Goal: Task Accomplishment & Management: Use online tool/utility

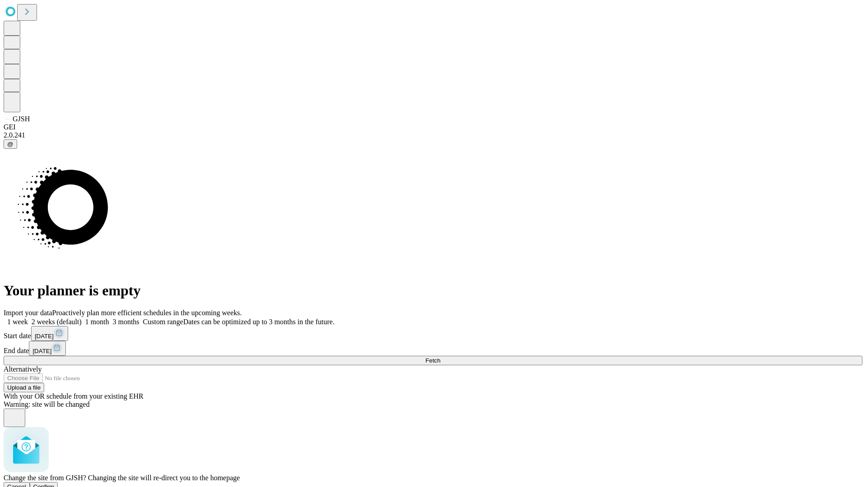
click at [55, 484] on span "Confirm" at bounding box center [43, 487] width 21 height 7
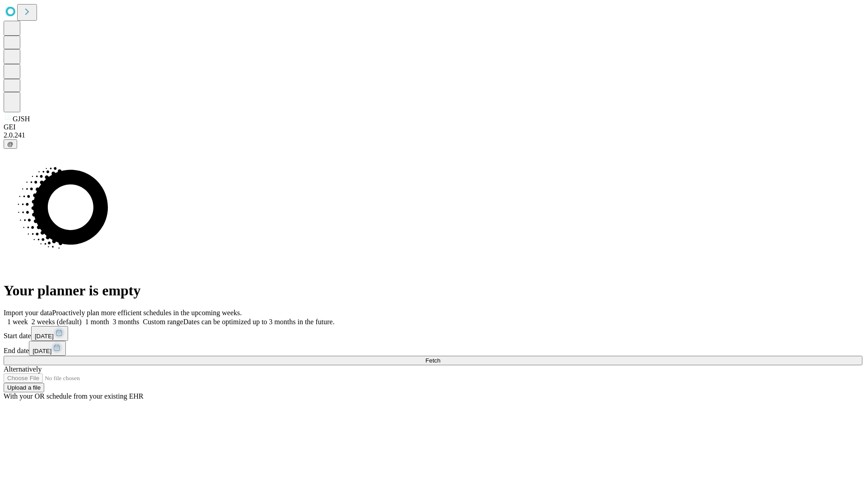
click at [82, 318] on label "2 weeks (default)" at bounding box center [55, 322] width 54 height 8
click at [440, 357] on span "Fetch" at bounding box center [432, 360] width 15 height 7
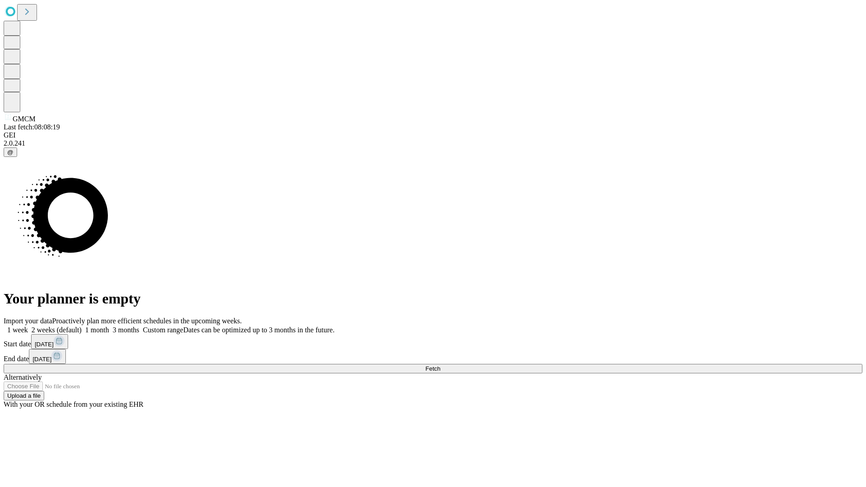
click at [82, 326] on label "2 weeks (default)" at bounding box center [55, 330] width 54 height 8
click at [440, 365] on span "Fetch" at bounding box center [432, 368] width 15 height 7
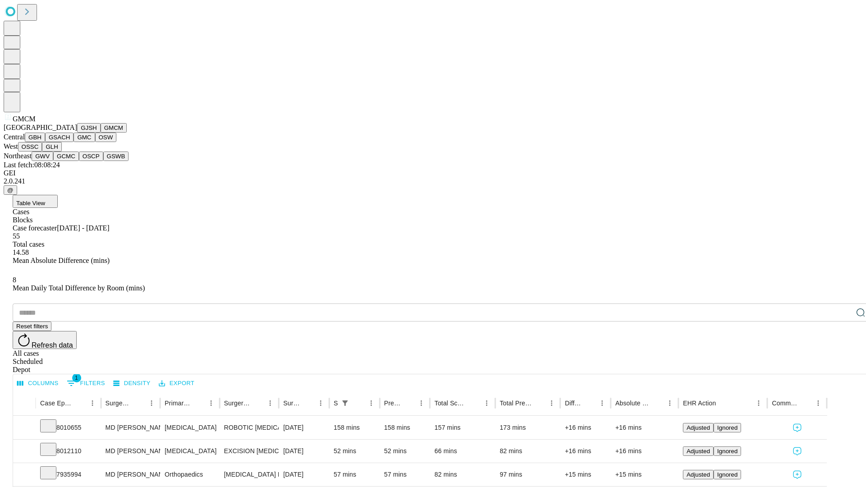
click at [45, 142] on button "GBH" at bounding box center [35, 137] width 20 height 9
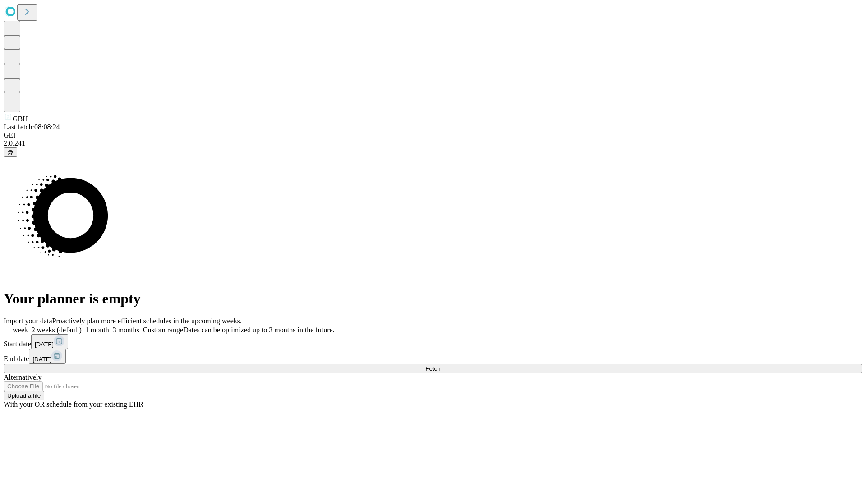
click at [82, 326] on label "2 weeks (default)" at bounding box center [55, 330] width 54 height 8
click at [440, 365] on span "Fetch" at bounding box center [432, 368] width 15 height 7
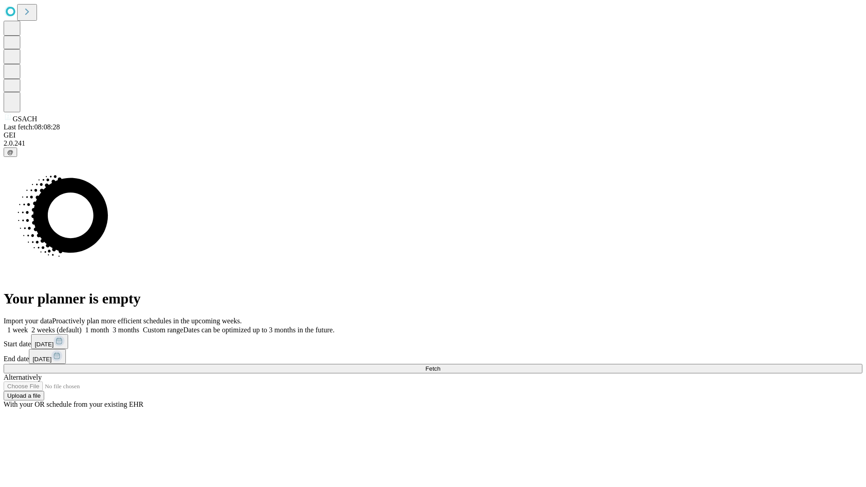
click at [82, 326] on label "2 weeks (default)" at bounding box center [55, 330] width 54 height 8
click at [440, 365] on span "Fetch" at bounding box center [432, 368] width 15 height 7
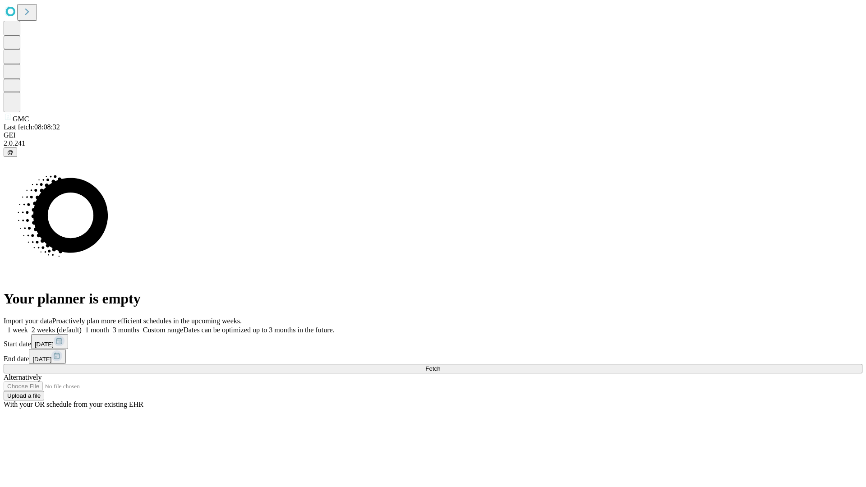
click at [82, 326] on label "2 weeks (default)" at bounding box center [55, 330] width 54 height 8
click at [440, 365] on span "Fetch" at bounding box center [432, 368] width 15 height 7
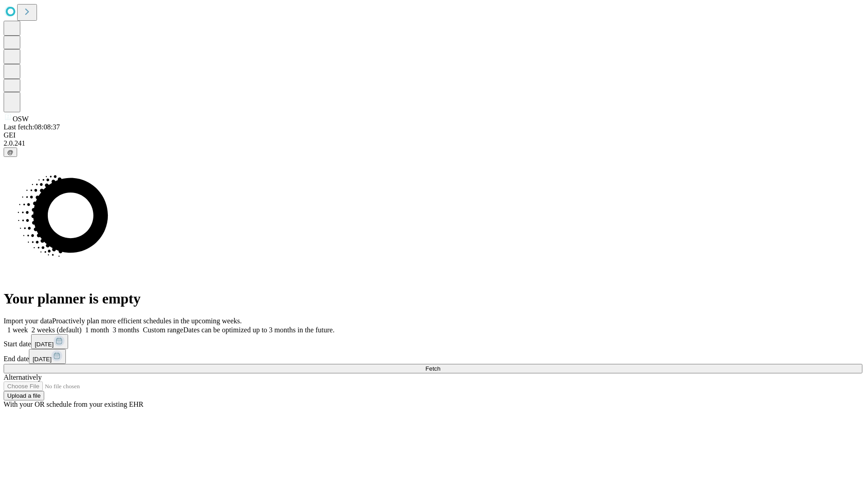
click at [440, 365] on span "Fetch" at bounding box center [432, 368] width 15 height 7
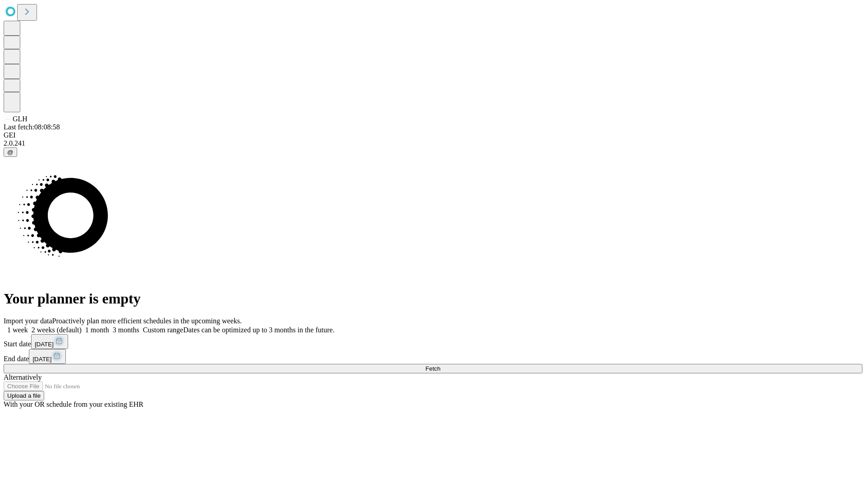
click at [82, 326] on label "2 weeks (default)" at bounding box center [55, 330] width 54 height 8
click at [440, 365] on span "Fetch" at bounding box center [432, 368] width 15 height 7
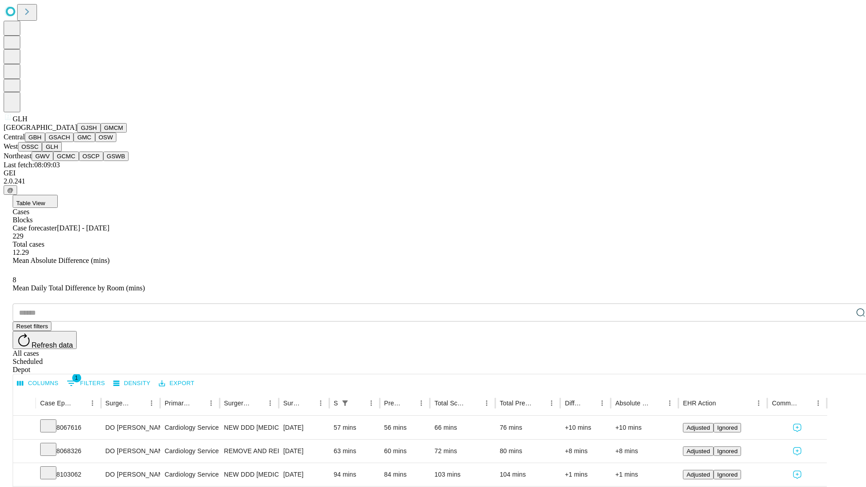
click at [53, 161] on button "GWV" at bounding box center [43, 156] width 22 height 9
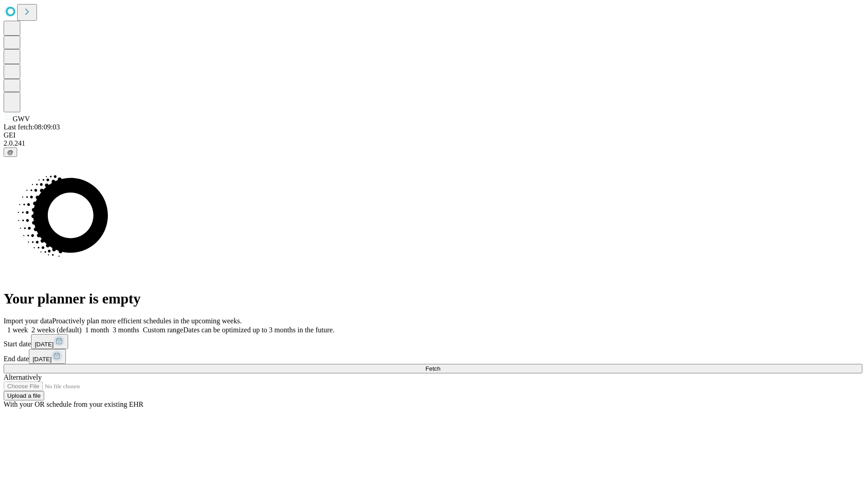
click at [440, 365] on span "Fetch" at bounding box center [432, 368] width 15 height 7
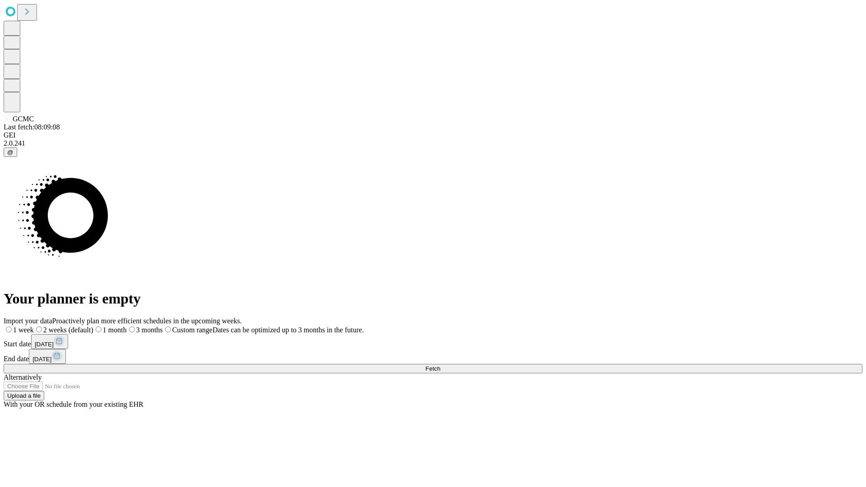
click at [440, 365] on span "Fetch" at bounding box center [432, 368] width 15 height 7
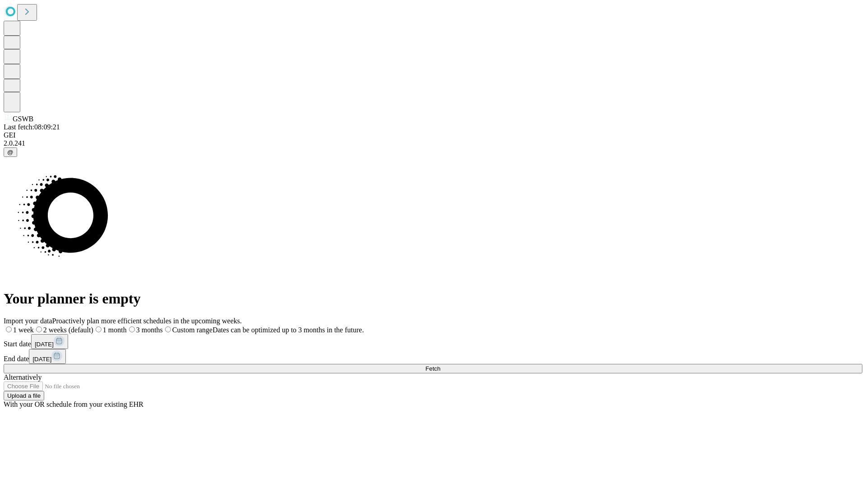
click at [93, 326] on label "2 weeks (default)" at bounding box center [64, 330] width 60 height 8
click at [440, 365] on span "Fetch" at bounding box center [432, 368] width 15 height 7
